Goal: Task Accomplishment & Management: Manage account settings

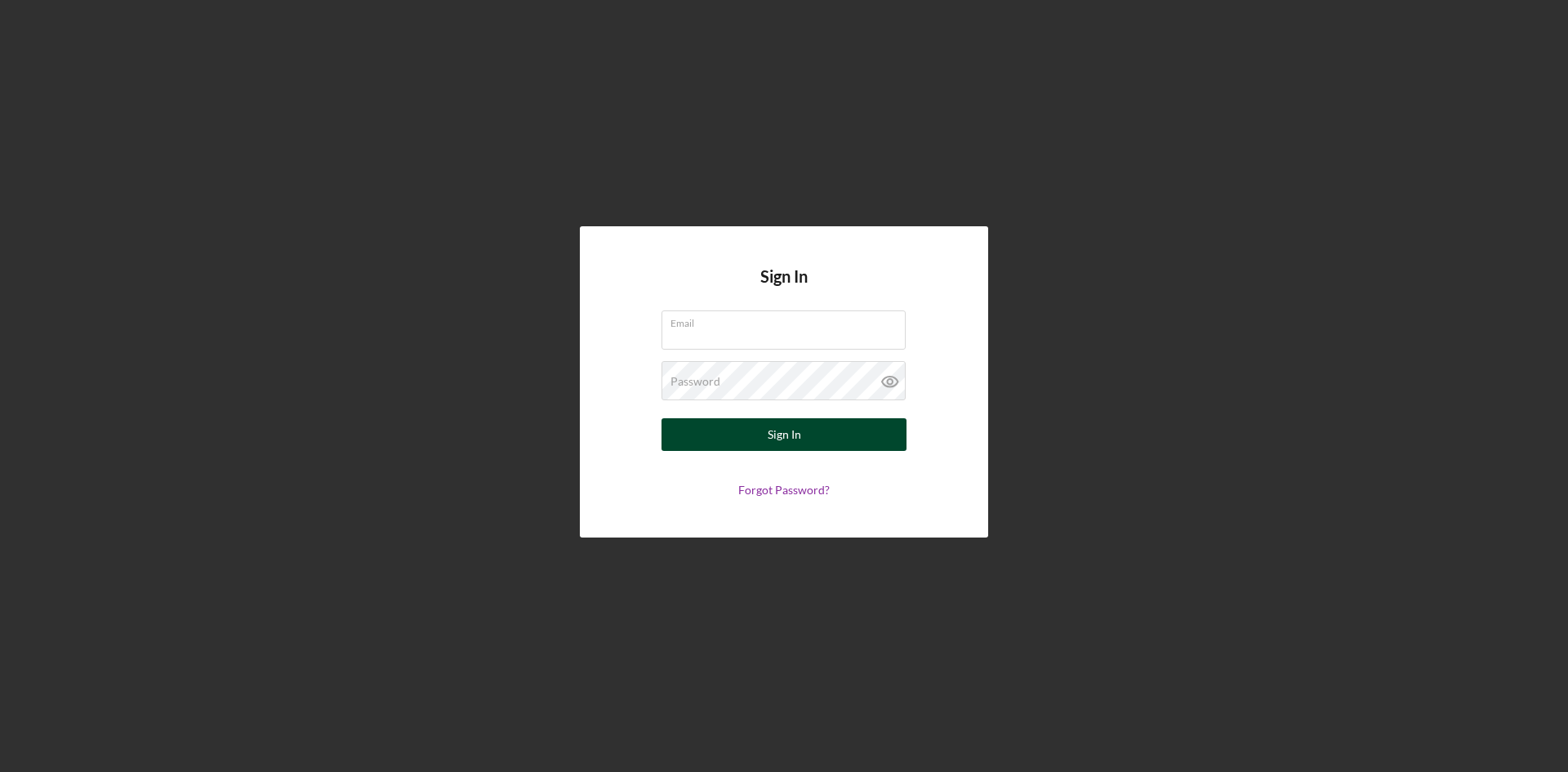
type input "[PERSON_NAME][EMAIL_ADDRESS][DOMAIN_NAME]"
click at [794, 432] on div "Sign In" at bounding box center [784, 434] width 34 height 33
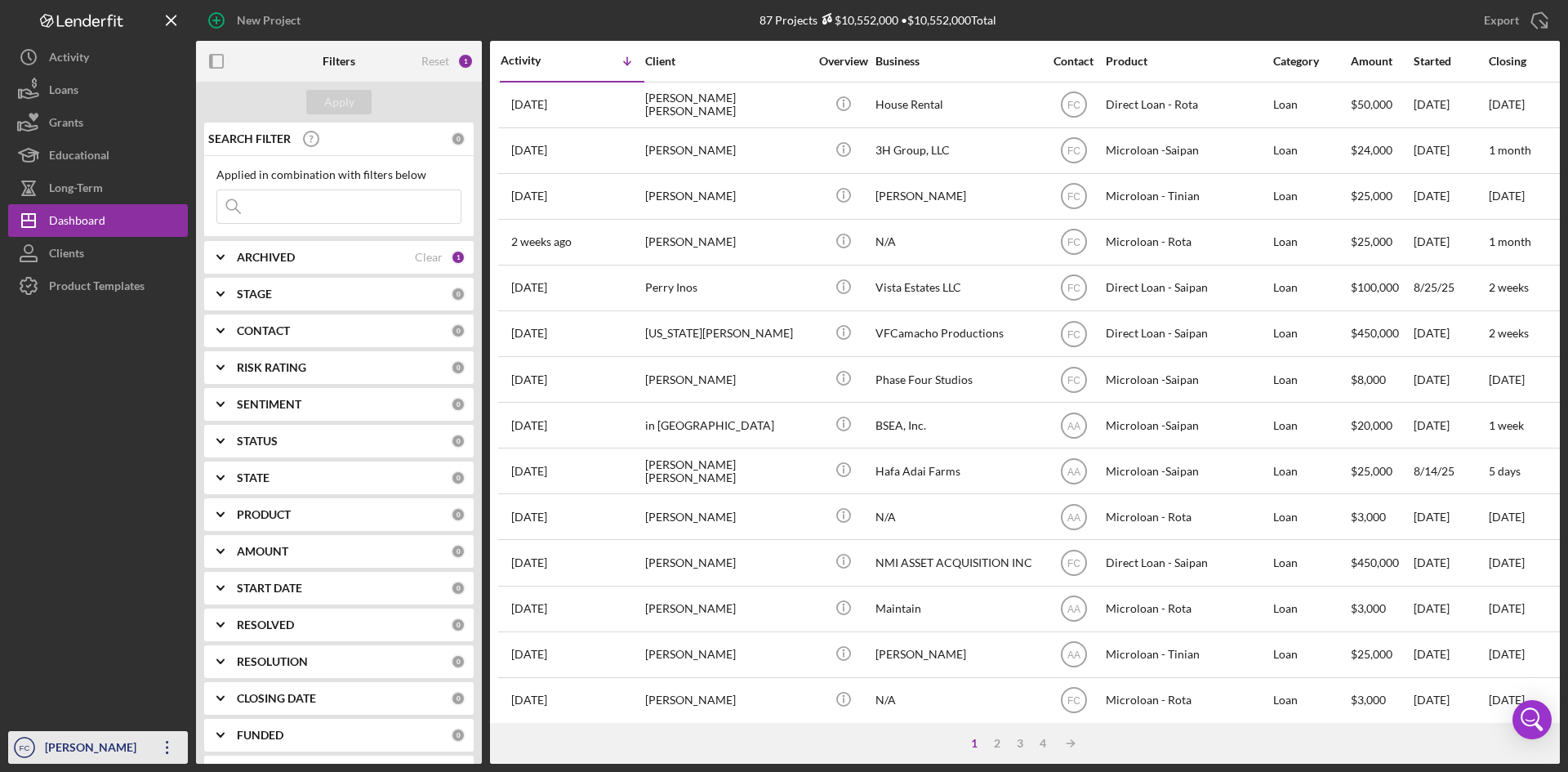
click at [78, 731] on div "[PERSON_NAME]" at bounding box center [94, 749] width 106 height 37
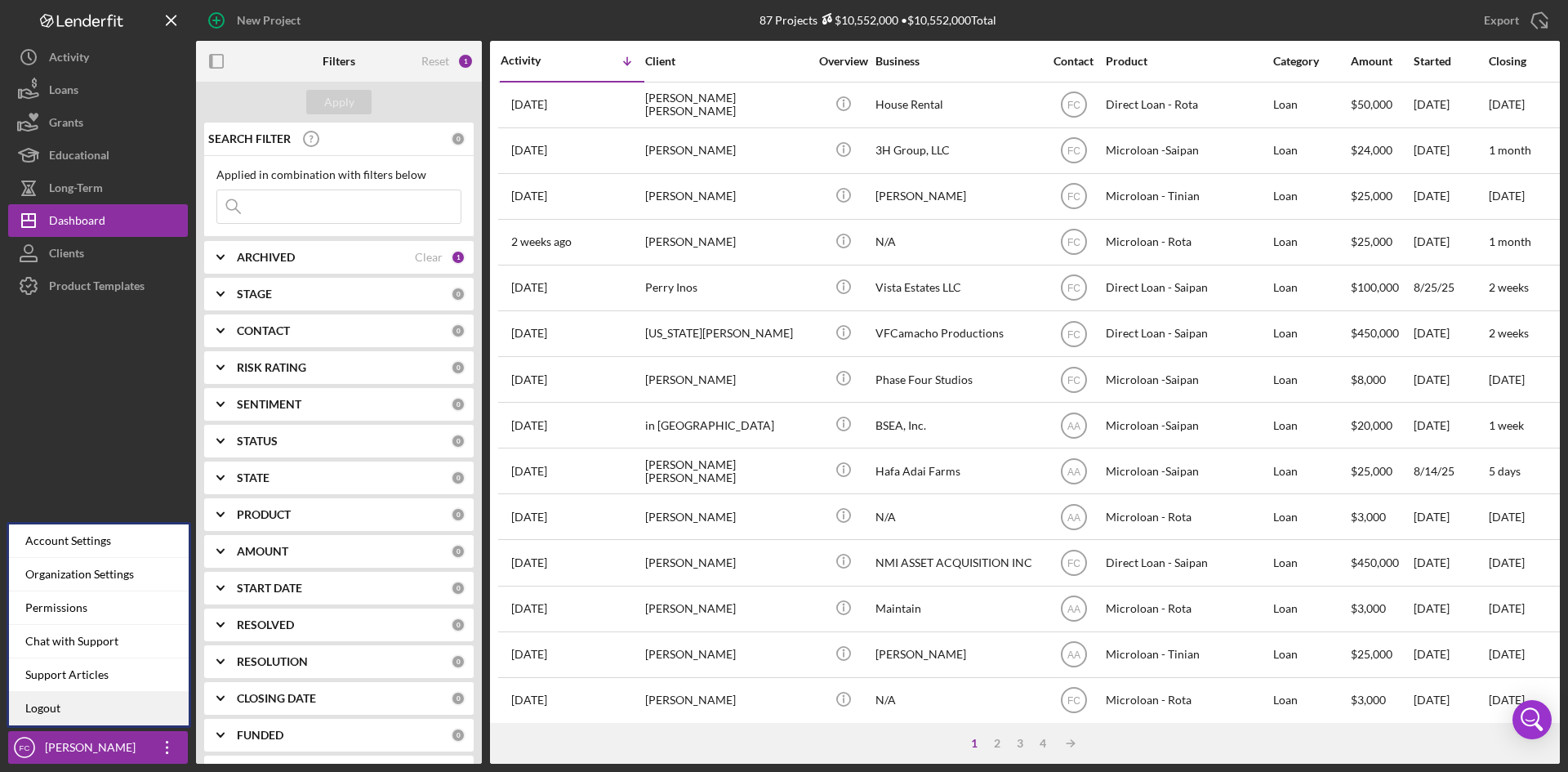
click at [77, 707] on link "Logout" at bounding box center [99, 708] width 180 height 34
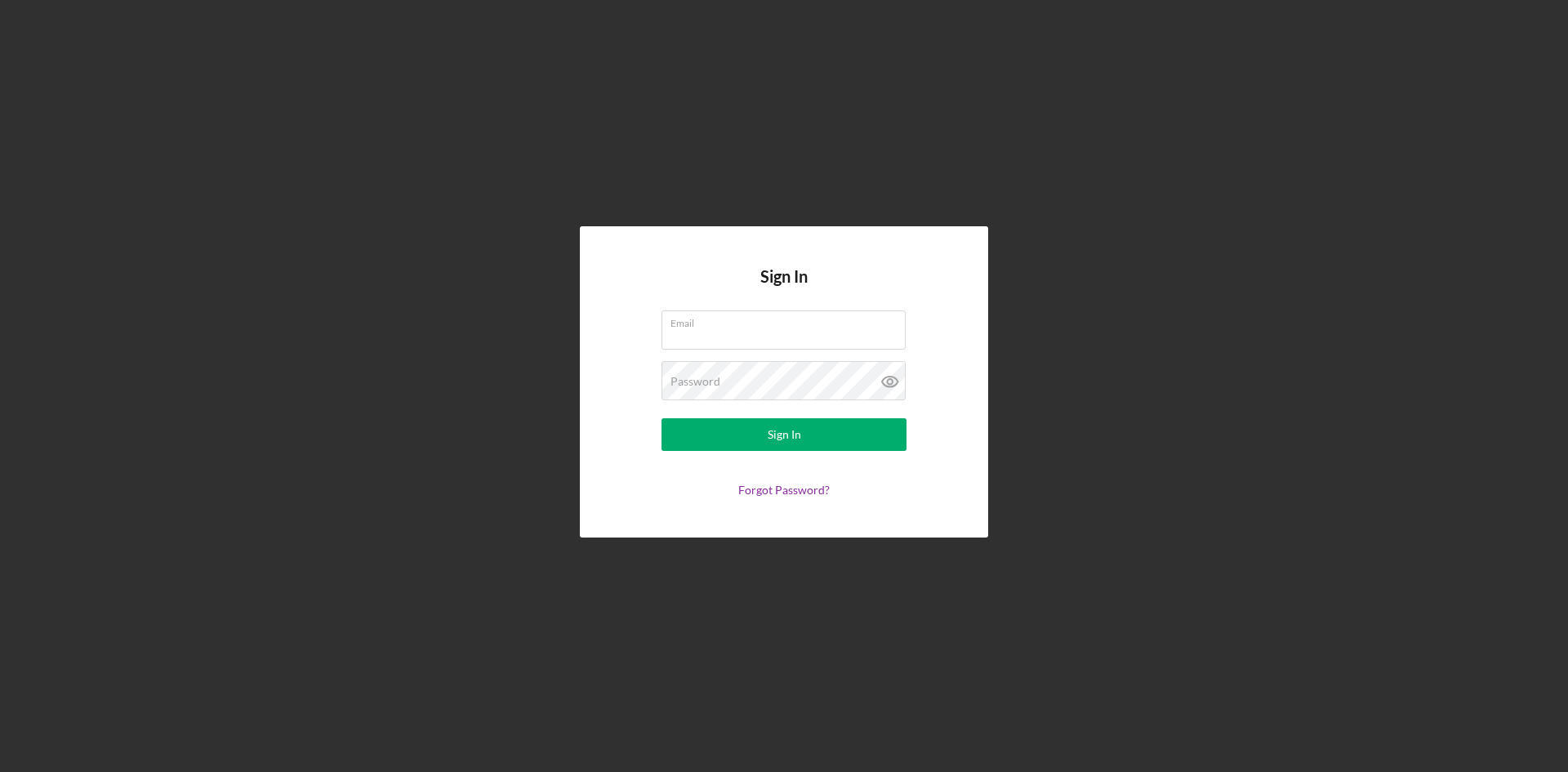
type input "[PERSON_NAME][EMAIL_ADDRESS][DOMAIN_NAME]"
click at [845, 427] on button "Sign In" at bounding box center [784, 434] width 245 height 33
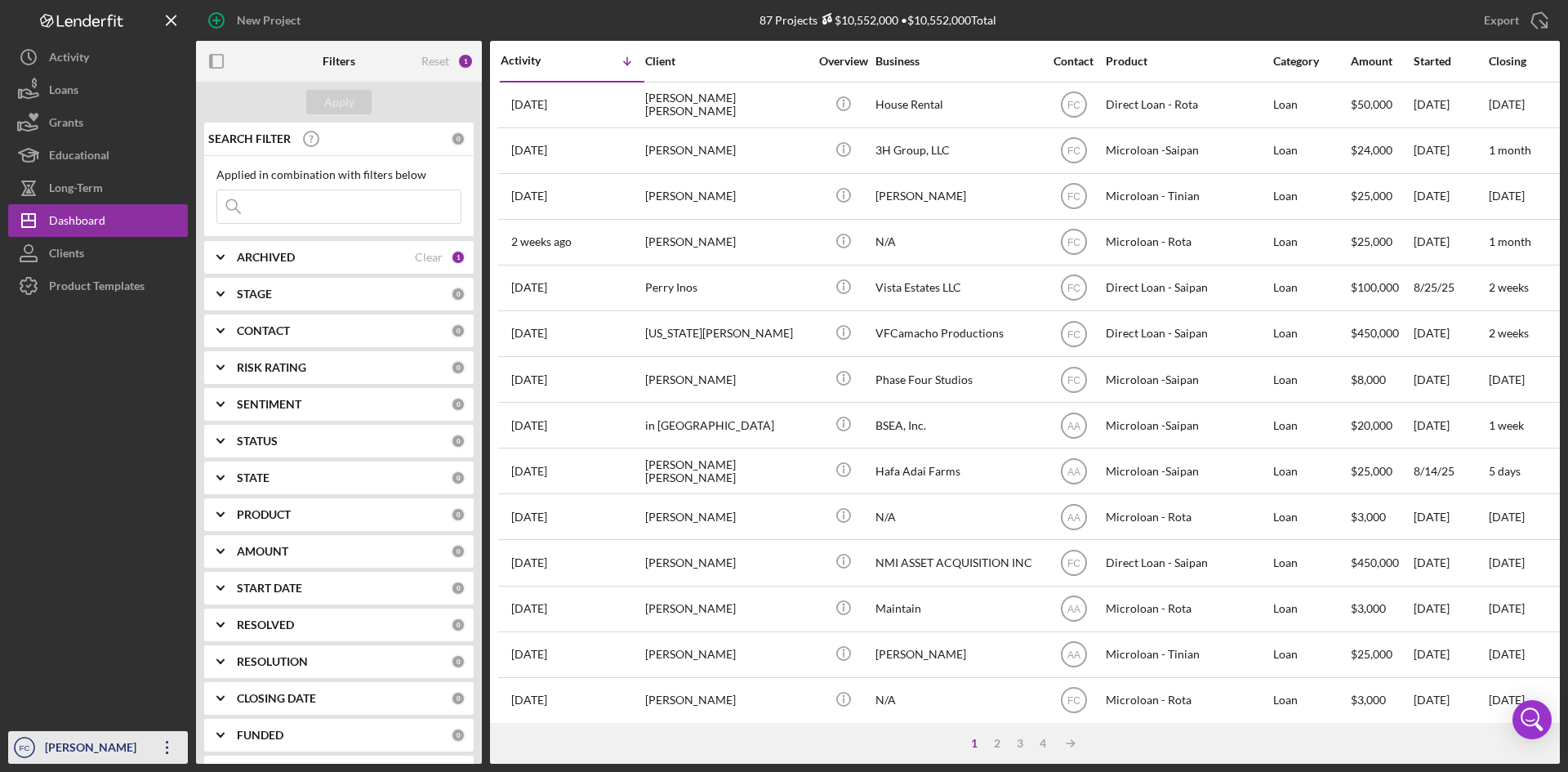
click at [84, 744] on div "[PERSON_NAME]" at bounding box center [94, 749] width 106 height 37
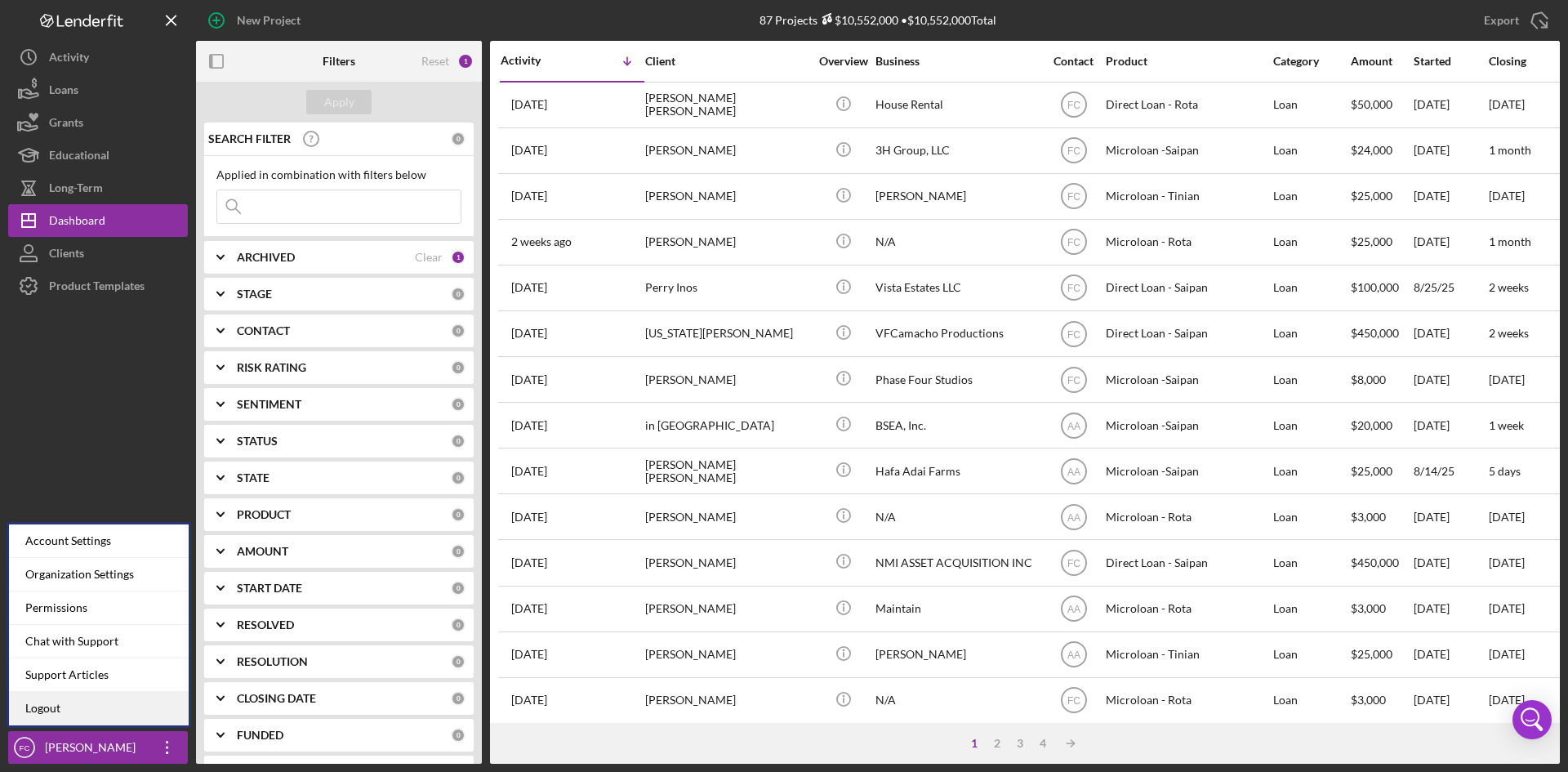
click at [81, 708] on link "Logout" at bounding box center [99, 708] width 180 height 34
